Goal: Ask a question

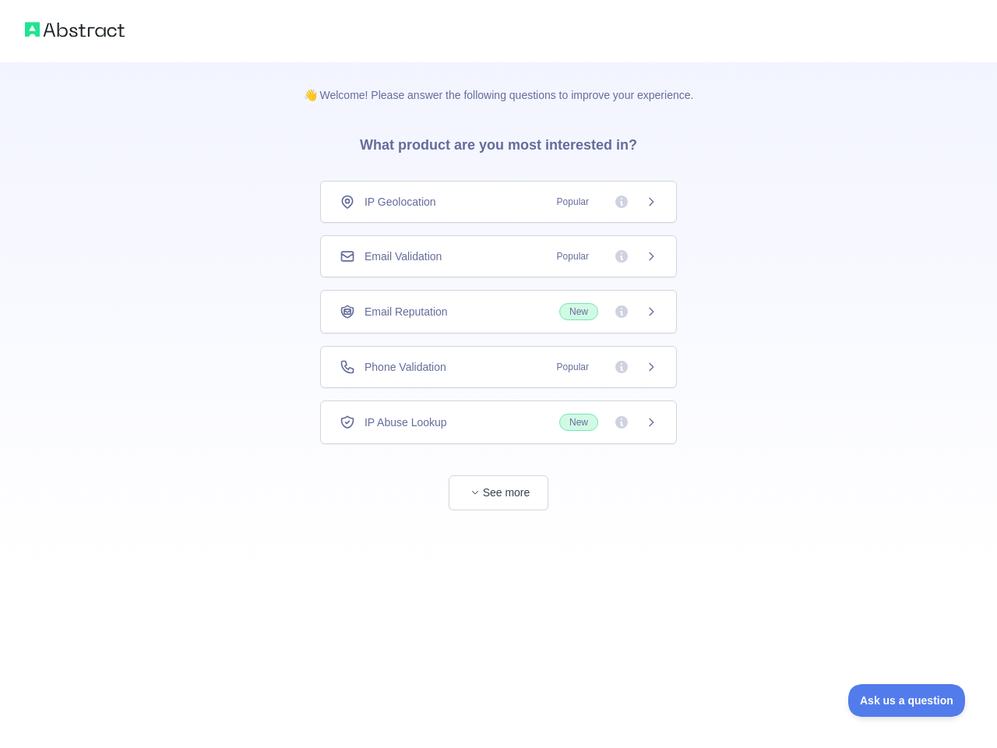
click at [498, 202] on div "IP Geolocation Popular" at bounding box center [499, 202] width 318 height 16
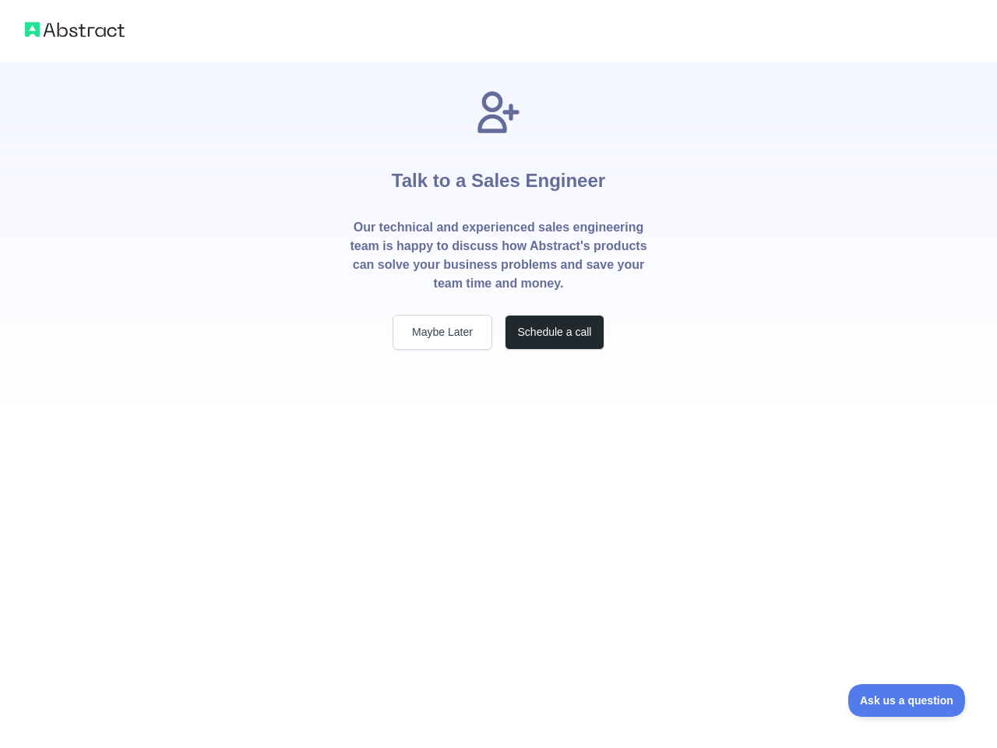
click at [498, 256] on p "Our technical and experienced sales engineering team is happy to discuss how Ab…" at bounding box center [498, 255] width 299 height 75
click at [498, 311] on div "Talk to a Sales Engineer Our technical and experienced sales engineering team i…" at bounding box center [498, 218] width 349 height 262
click at [498, 367] on div "Talk to a Sales Engineer Our technical and experienced sales engineering team i…" at bounding box center [498, 237] width 349 height 350
click at [498, 422] on div "Talk to a Sales Engineer Our technical and experienced sales engineering team i…" at bounding box center [498, 374] width 997 height 748
click at [498, 492] on div "Talk to a Sales Engineer Our technical and experienced sales engineering team i…" at bounding box center [498, 374] width 997 height 748
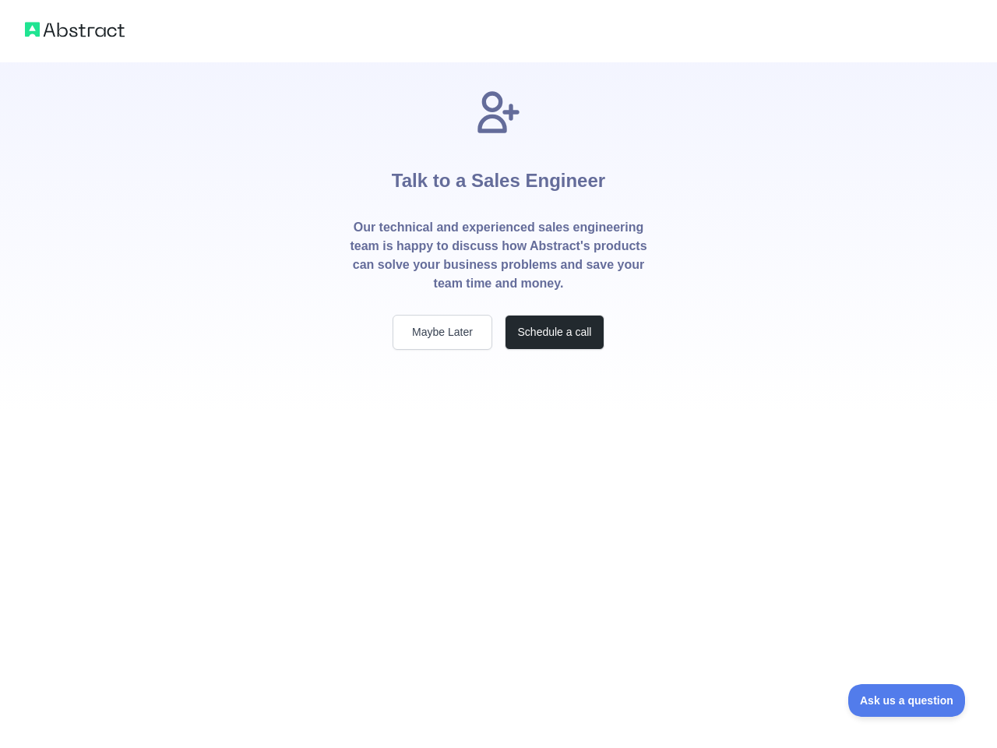
click at [906, 700] on span "Ask us a question" at bounding box center [906, 700] width 117 height 11
